Goal: Navigation & Orientation: Go to known website

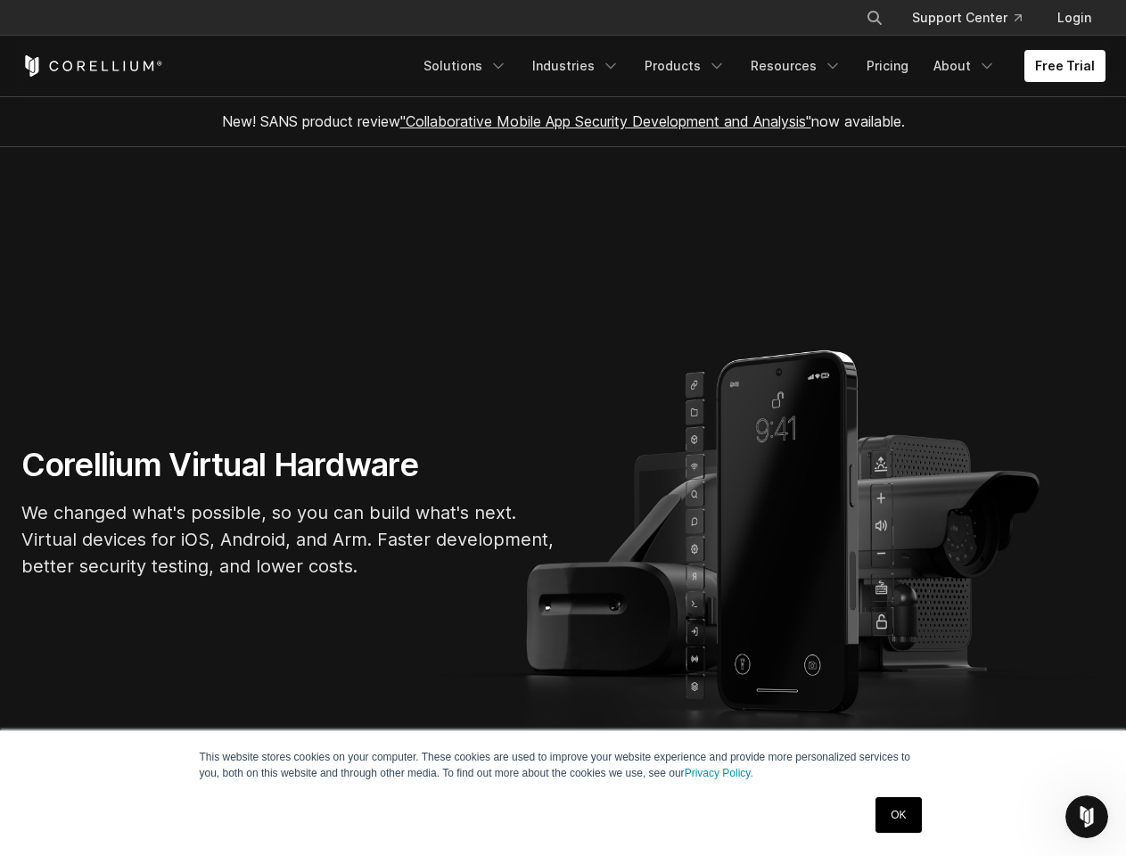
click at [563, 428] on section "Corellium Virtual Hardware We changed what's possible, so you can build what's …" at bounding box center [563, 519] width 1126 height 744
click at [874, 18] on icon "Search" at bounding box center [874, 18] width 14 height 14
click at [874, 18] on div "×" at bounding box center [876, 16] width 18 height 27
click at [1087, 817] on icon "Open Intercom Messenger" at bounding box center [1087, 816] width 29 height 29
